Goal: Task Accomplishment & Management: Complete application form

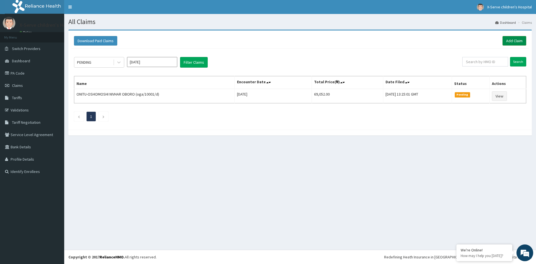
click at [516, 39] on link "Add Claim" at bounding box center [514, 40] width 24 height 9
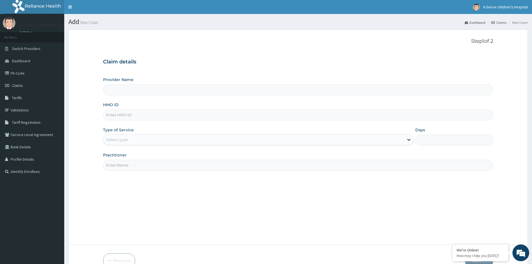
type input "X-serve Children Hospital Lekki"
click at [178, 112] on input "HMO ID" at bounding box center [298, 114] width 390 height 11
type input "OGA/10001/D"
click at [408, 140] on icon at bounding box center [408, 140] width 3 height 2
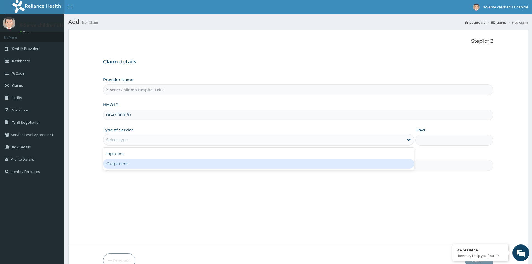
click at [265, 163] on div "Outpatient" at bounding box center [258, 163] width 311 height 10
type input "1"
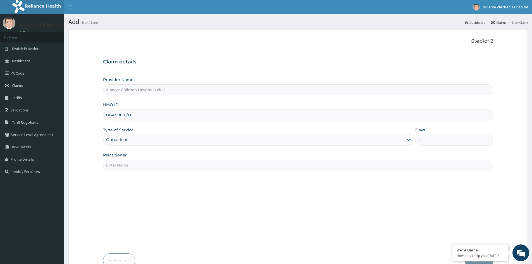
click at [188, 168] on input "Practitioner" at bounding box center [298, 165] width 390 height 11
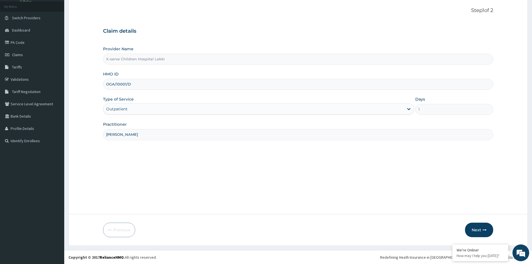
scroll to position [31, 0]
type input "Dr William"
click at [482, 227] on button "Next" at bounding box center [479, 229] width 28 height 15
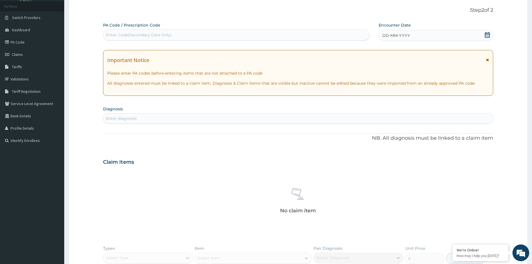
click at [170, 116] on div "Enter diagnosis" at bounding box center [297, 118] width 389 height 9
type input "a"
type input "A"
click at [487, 33] on icon at bounding box center [486, 35] width 5 height 6
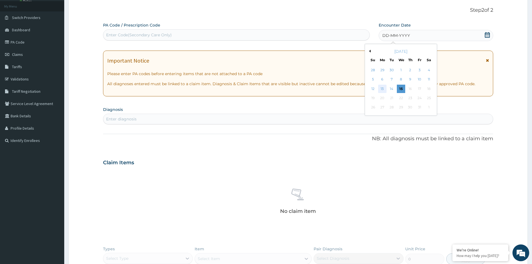
click at [382, 88] on div "13" at bounding box center [382, 89] width 8 height 8
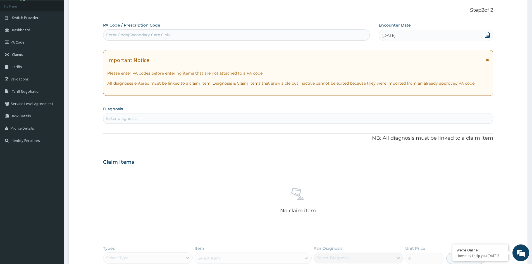
click at [219, 34] on div "Enter Code(Secondary Care Only)" at bounding box center [236, 34] width 266 height 9
paste input "PA/A88EEF"
type input "PA/A88EEF"
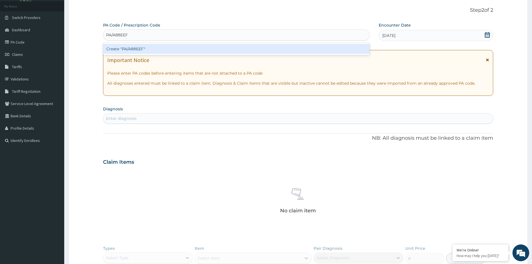
click at [151, 47] on div "Create "PA/A88EEF"" at bounding box center [236, 49] width 266 height 10
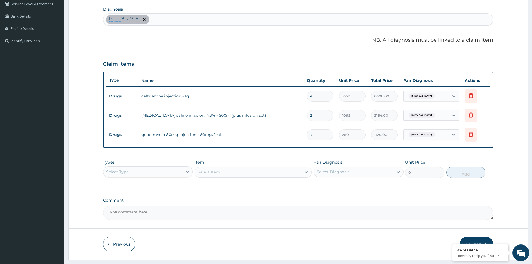
scroll to position [145, 0]
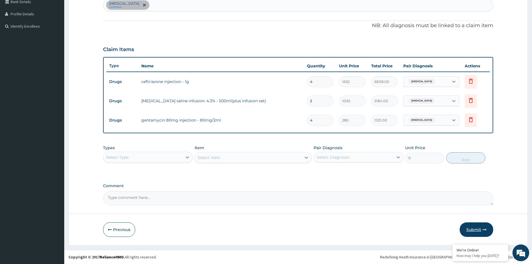
click at [473, 229] on button "Submit" at bounding box center [475, 229] width 33 height 15
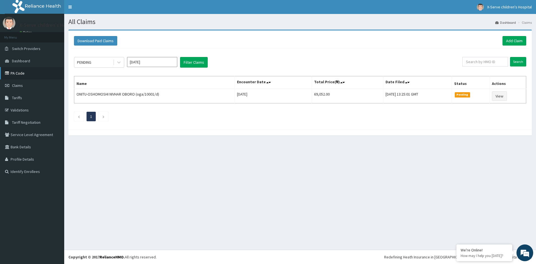
click at [33, 72] on link "PA Code" at bounding box center [32, 73] width 64 height 12
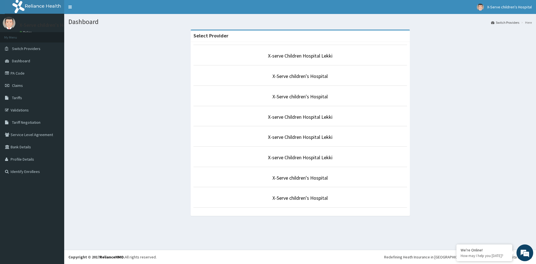
click at [337, 56] on p "X-serve Children Hospital Lekki" at bounding box center [299, 55] width 213 height 7
click at [281, 56] on link "X-serve Children Hospital Lekki" at bounding box center [300, 55] width 64 height 6
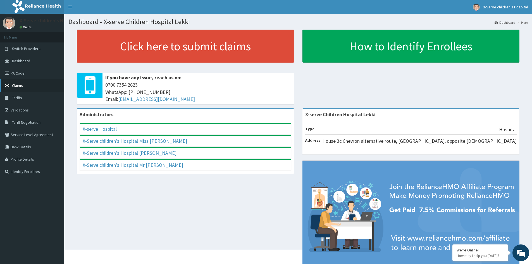
click at [34, 85] on link "Claims" at bounding box center [32, 85] width 64 height 12
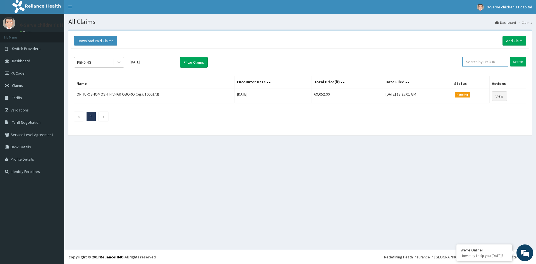
click at [487, 63] on input "text" at bounding box center [485, 61] width 46 height 9
type input "DSS/10004/G"
click at [517, 61] on input "Search" at bounding box center [518, 61] width 16 height 9
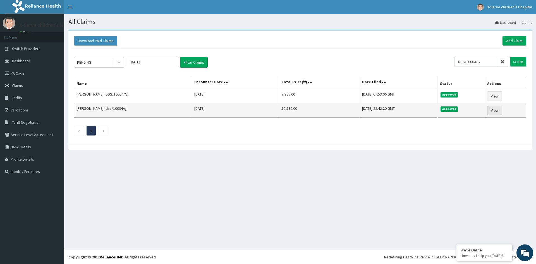
click at [498, 112] on link "View" at bounding box center [494, 109] width 15 height 9
